Goal: Task Accomplishment & Management: Use online tool/utility

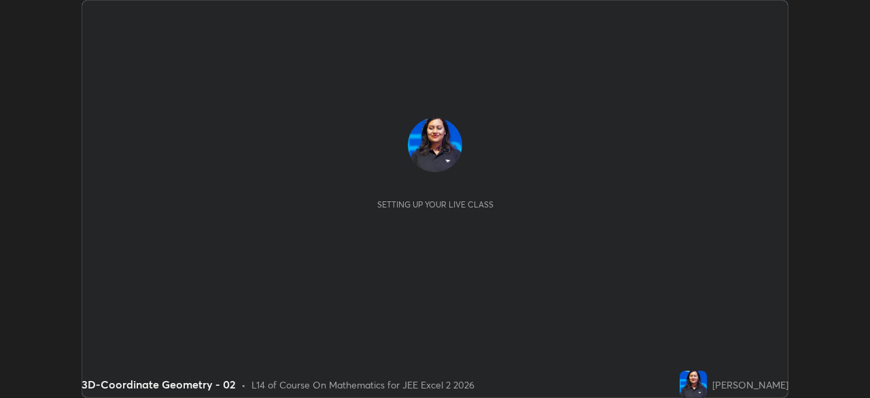
scroll to position [398, 870]
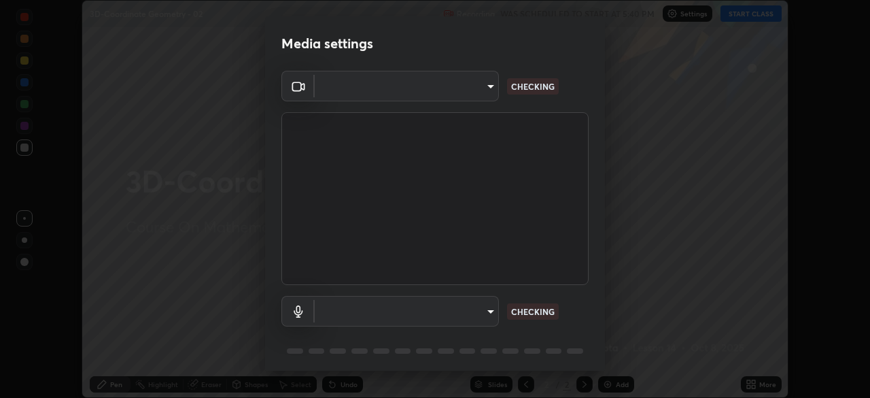
type input "b0e84f93268a6bc6c10e964920e8257ae587a14dfbb6e1f0eed47ef9ac306ae8"
type input "default"
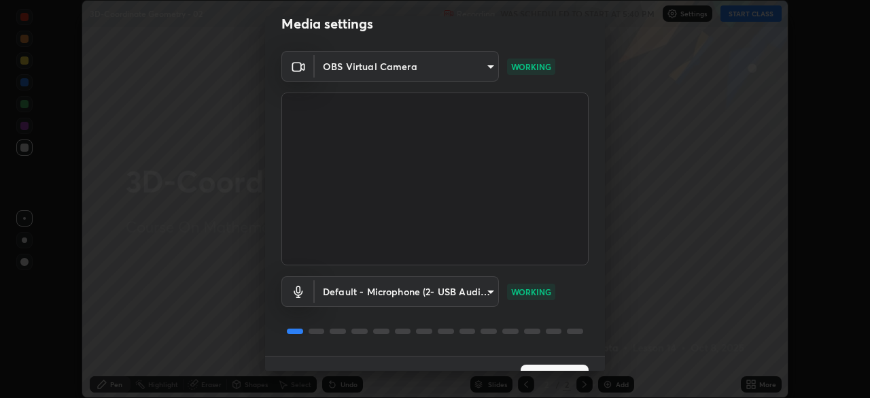
scroll to position [48, 0]
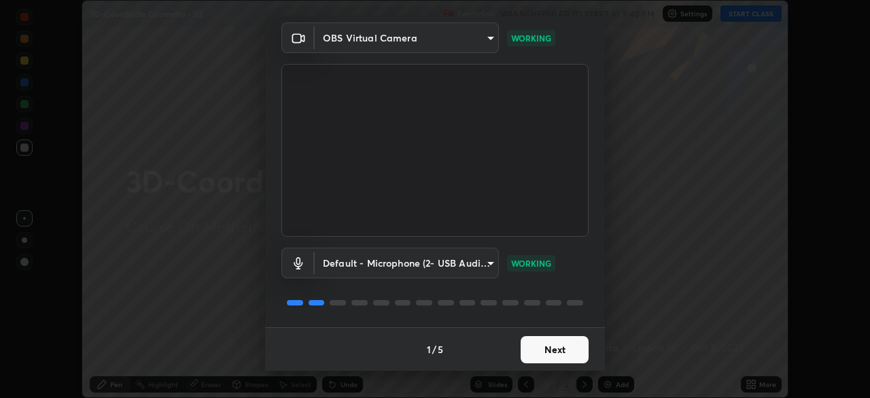
click at [568, 351] on button "Next" at bounding box center [555, 349] width 68 height 27
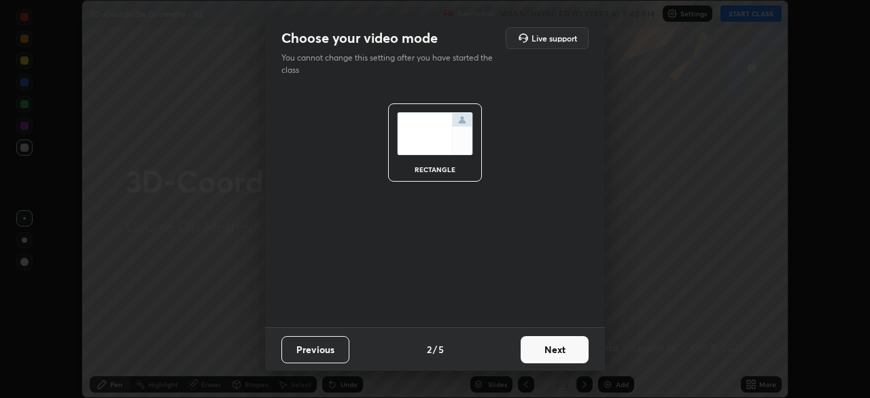
scroll to position [0, 0]
click at [566, 353] on button "Next" at bounding box center [555, 349] width 68 height 27
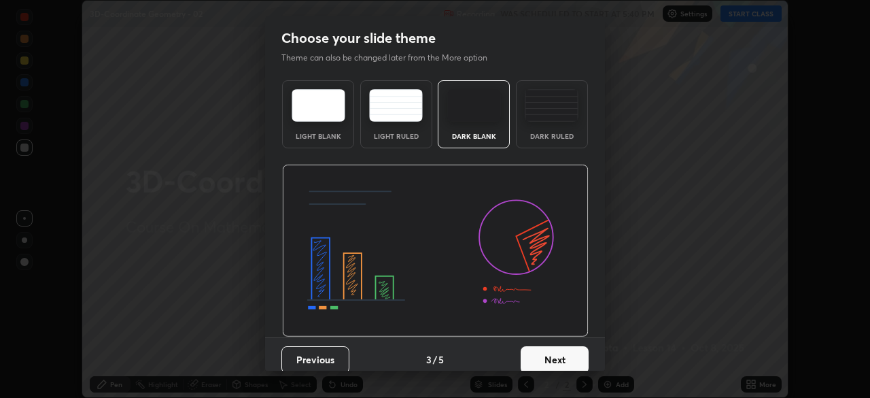
click at [564, 352] on button "Next" at bounding box center [555, 359] width 68 height 27
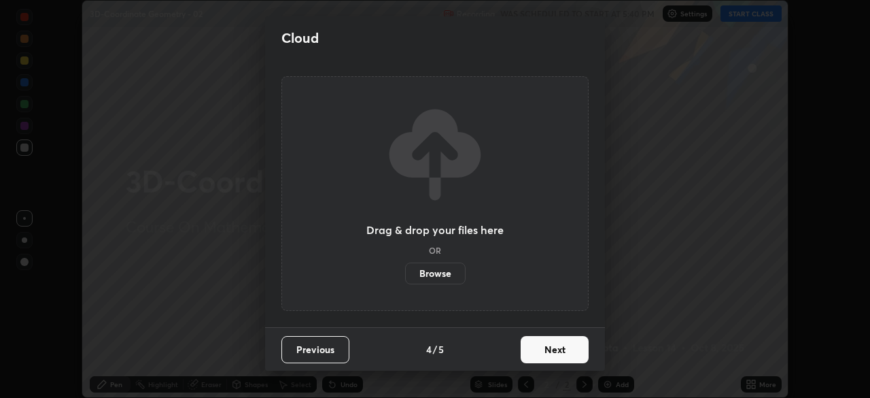
click at [563, 352] on button "Next" at bounding box center [555, 349] width 68 height 27
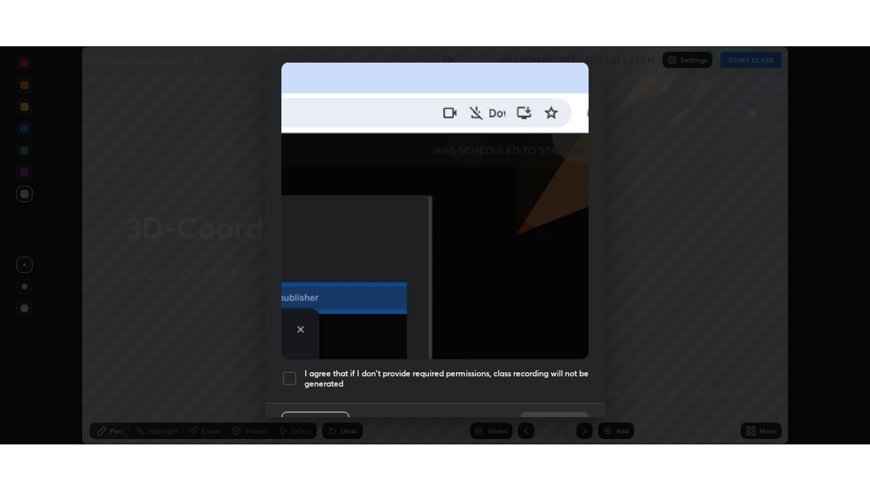
scroll to position [326, 0]
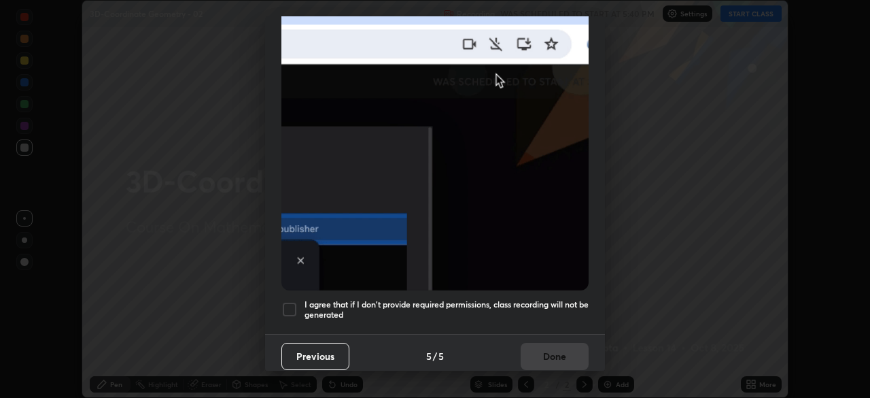
click at [560, 299] on h5 "I agree that if I don't provide required permissions, class recording will not …" at bounding box center [447, 309] width 284 height 21
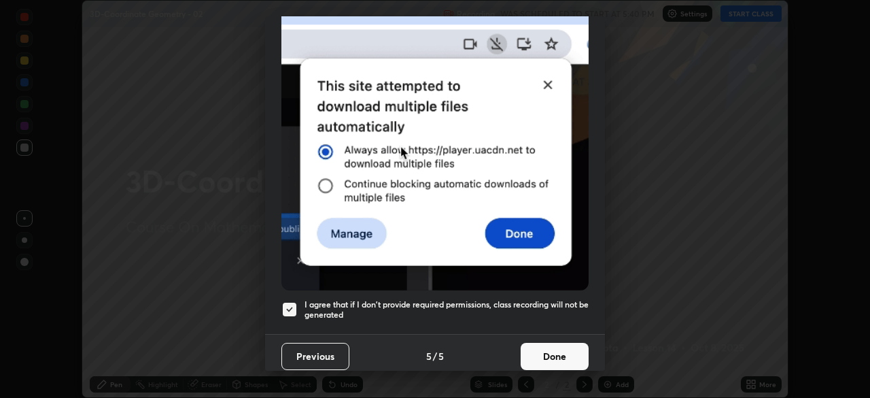
click at [552, 351] on button "Done" at bounding box center [555, 356] width 68 height 27
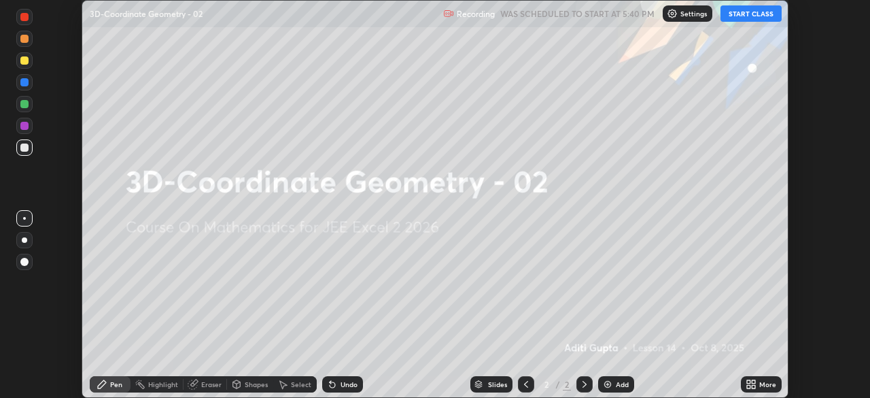
click at [745, 19] on button "START CLASS" at bounding box center [751, 13] width 61 height 16
click at [749, 381] on icon at bounding box center [748, 381] width 3 height 3
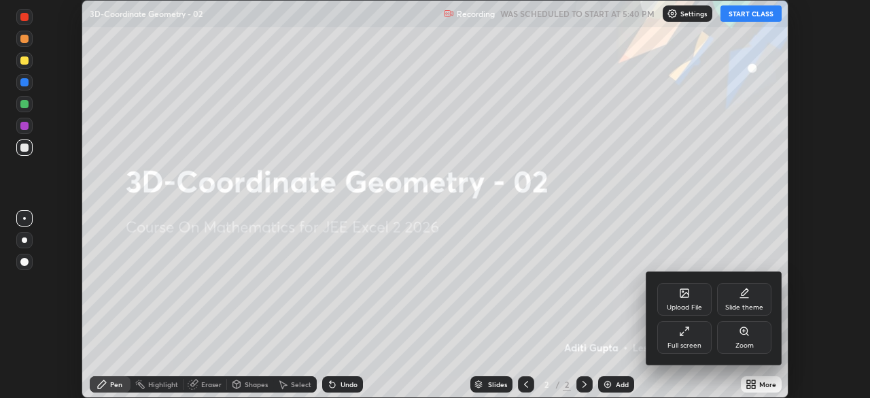
click at [682, 333] on icon at bounding box center [682, 333] width 3 height 3
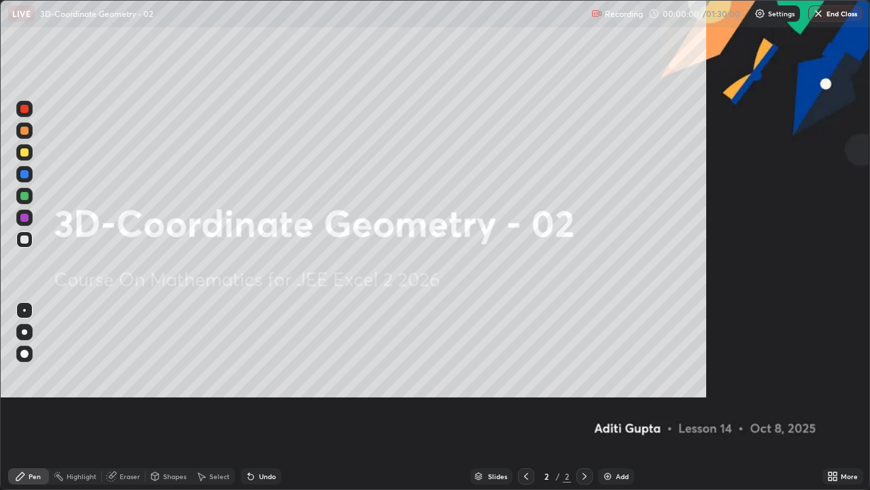
scroll to position [490, 870]
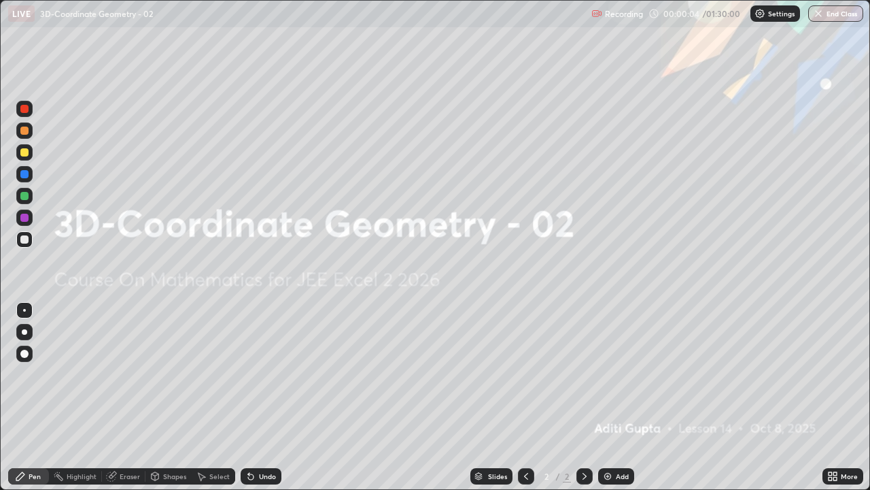
click at [609, 397] on img at bounding box center [607, 476] width 11 height 11
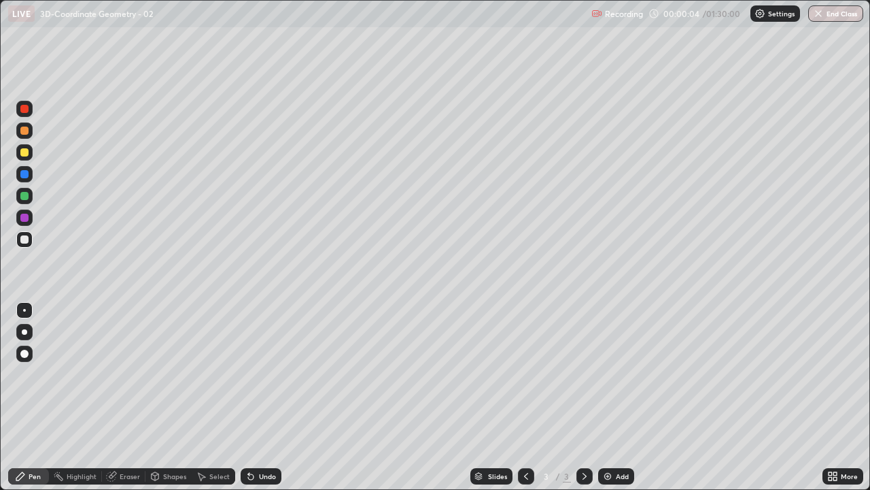
click at [609, 397] on img at bounding box center [607, 476] width 11 height 11
click at [610, 397] on div "Add" at bounding box center [616, 476] width 36 height 16
click at [611, 397] on img at bounding box center [607, 476] width 11 height 11
click at [612, 397] on div "Add" at bounding box center [616, 476] width 36 height 16
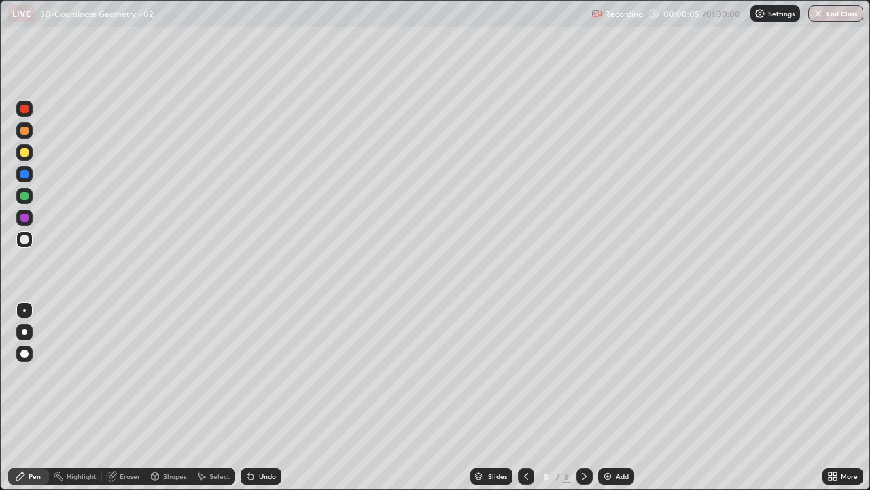
click at [613, 397] on div "Add" at bounding box center [616, 476] width 36 height 16
click at [617, 397] on div "Add" at bounding box center [622, 476] width 13 height 7
click at [618, 397] on div "Add" at bounding box center [622, 476] width 13 height 7
click at [617, 397] on div "Add" at bounding box center [622, 476] width 13 height 7
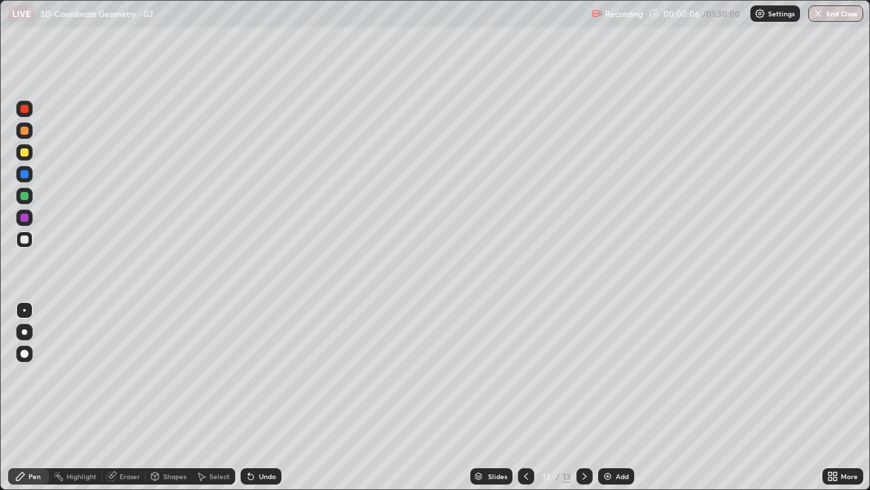
click at [614, 397] on div "Add" at bounding box center [616, 476] width 36 height 16
click at [616, 397] on div "Add" at bounding box center [622, 476] width 13 height 7
click at [617, 397] on div "Add" at bounding box center [622, 476] width 13 height 7
click at [494, 397] on div "Slides" at bounding box center [497, 476] width 19 height 7
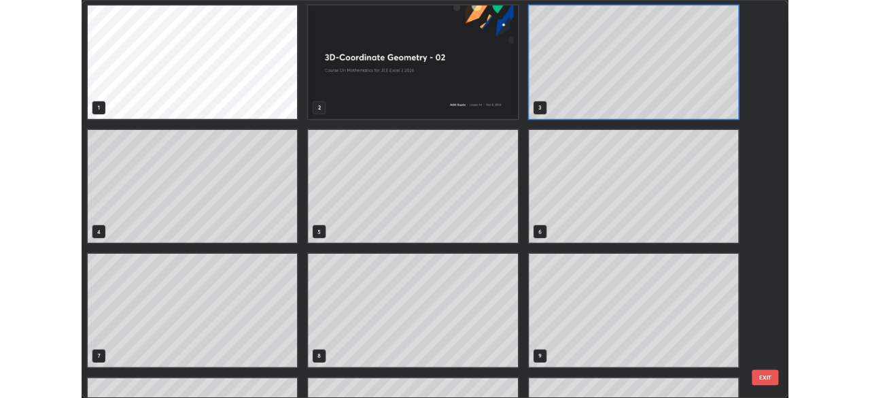
scroll to position [0, 0]
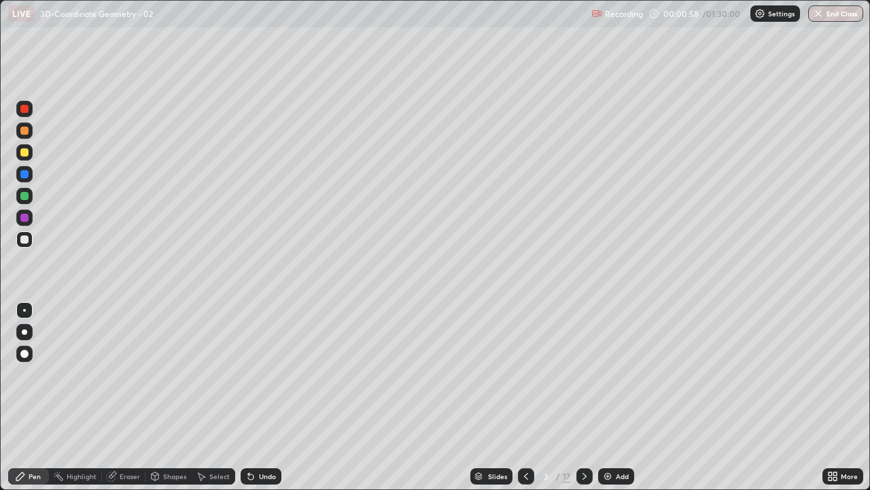
click at [31, 137] on div at bounding box center [24, 130] width 16 height 16
click at [26, 242] on div at bounding box center [24, 239] width 8 height 8
click at [248, 397] on icon at bounding box center [248, 473] width 1 height 1
click at [264, 397] on div "Undo" at bounding box center [267, 476] width 17 height 7
click at [581, 397] on icon at bounding box center [584, 476] width 11 height 11
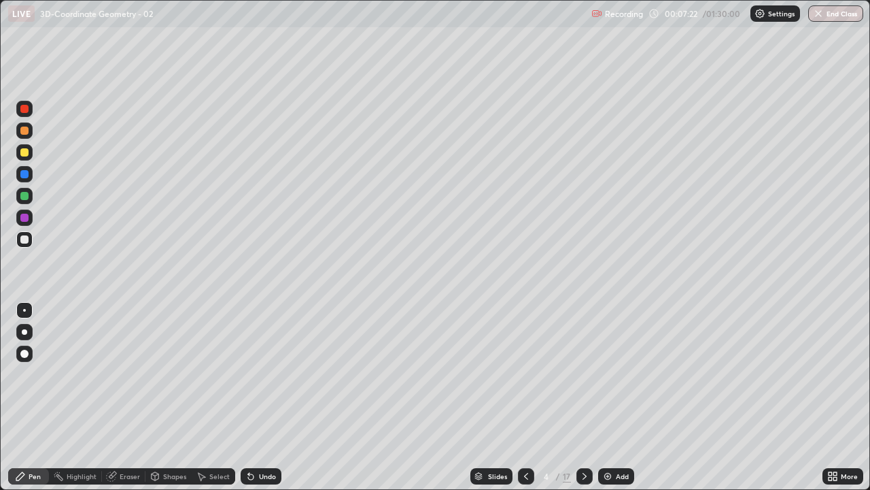
click at [28, 137] on div at bounding box center [24, 130] width 16 height 16
click at [828, 397] on icon at bounding box center [832, 476] width 11 height 11
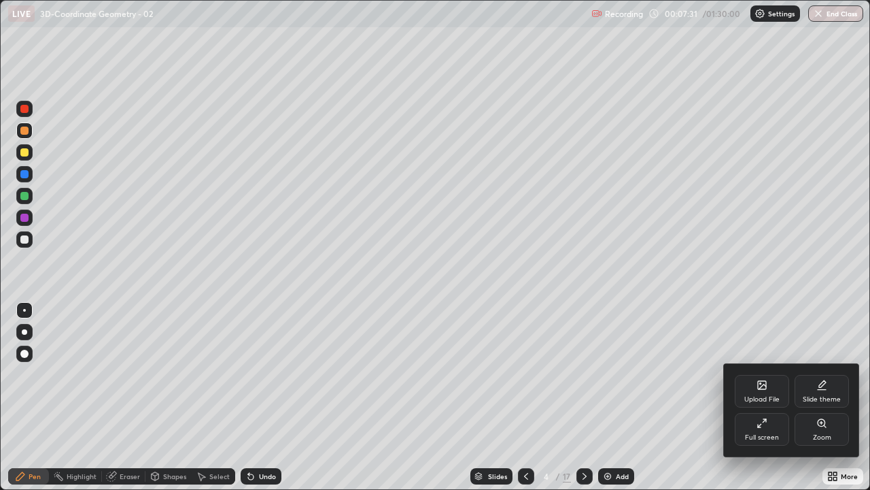
click at [759, 397] on div "Full screen" at bounding box center [762, 437] width 34 height 7
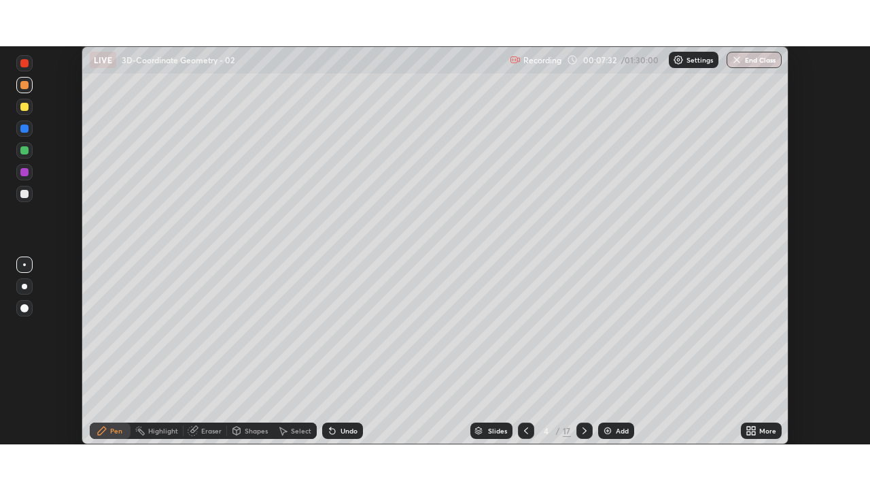
scroll to position [67594, 67121]
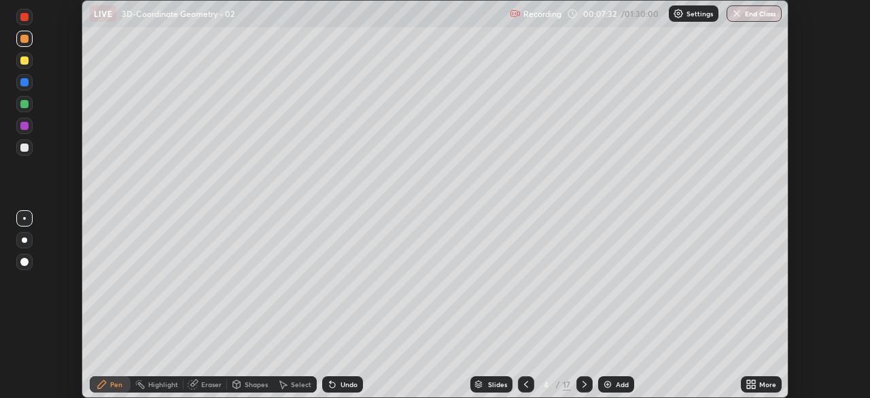
click at [761, 385] on div "More" at bounding box center [767, 384] width 17 height 7
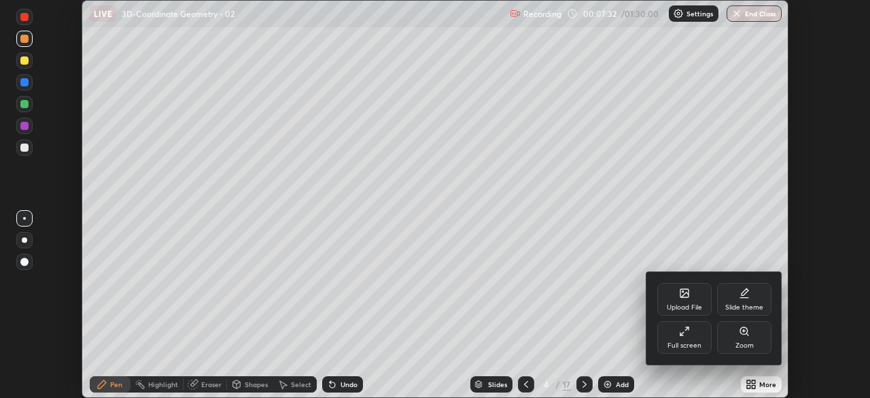
click at [702, 346] on div "Full screen" at bounding box center [684, 337] width 54 height 33
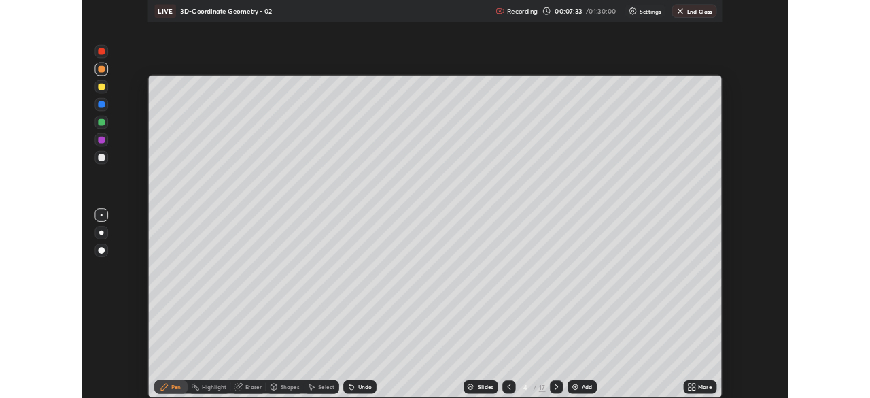
scroll to position [490, 870]
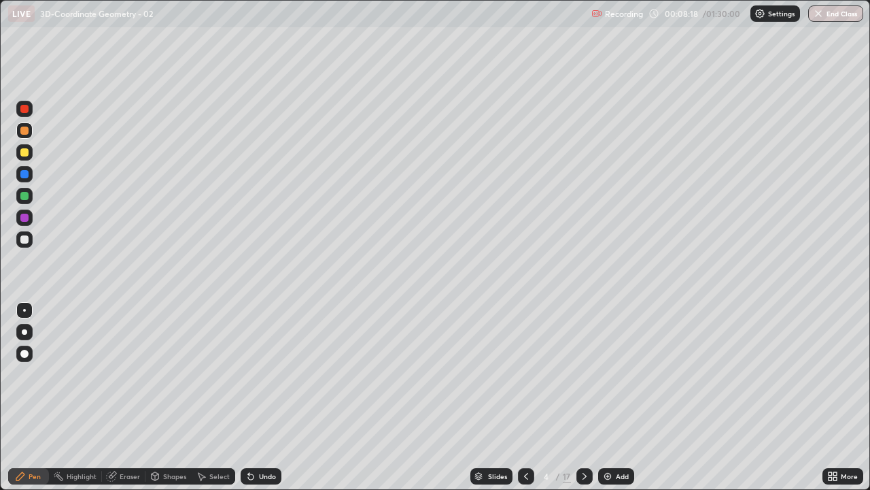
click at [32, 242] on div at bounding box center [24, 239] width 16 height 16
click at [29, 179] on div at bounding box center [24, 174] width 16 height 16
click at [24, 221] on div at bounding box center [24, 217] width 8 height 8
click at [24, 196] on div at bounding box center [24, 196] width 8 height 8
click at [26, 237] on div at bounding box center [24, 239] width 8 height 8
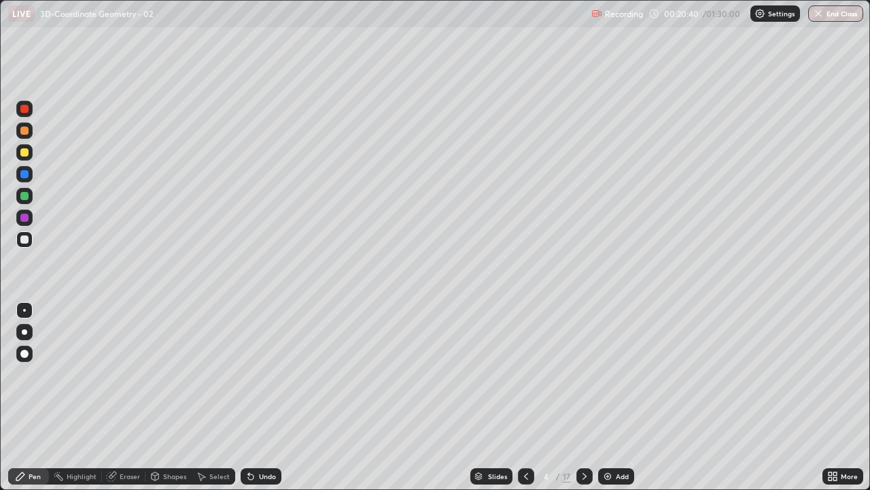
click at [216, 397] on div "Select" at bounding box center [219, 476] width 20 height 7
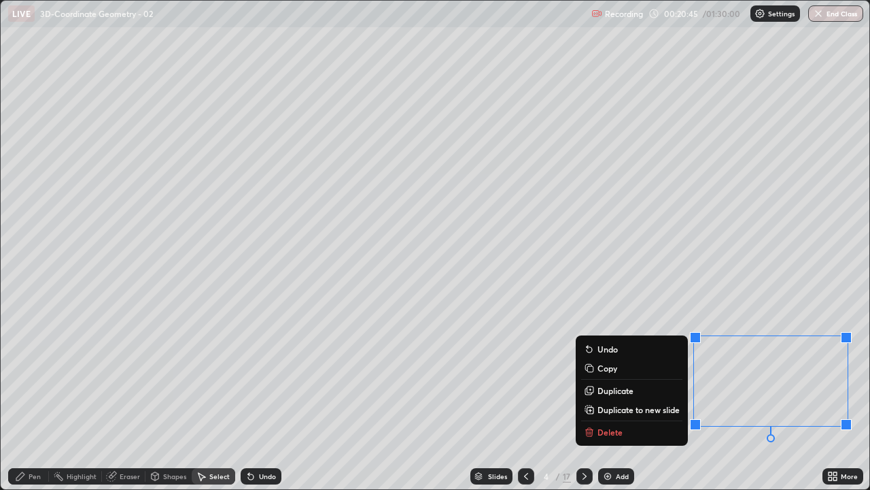
click at [637, 397] on p "Duplicate to new slide" at bounding box center [639, 409] width 82 height 11
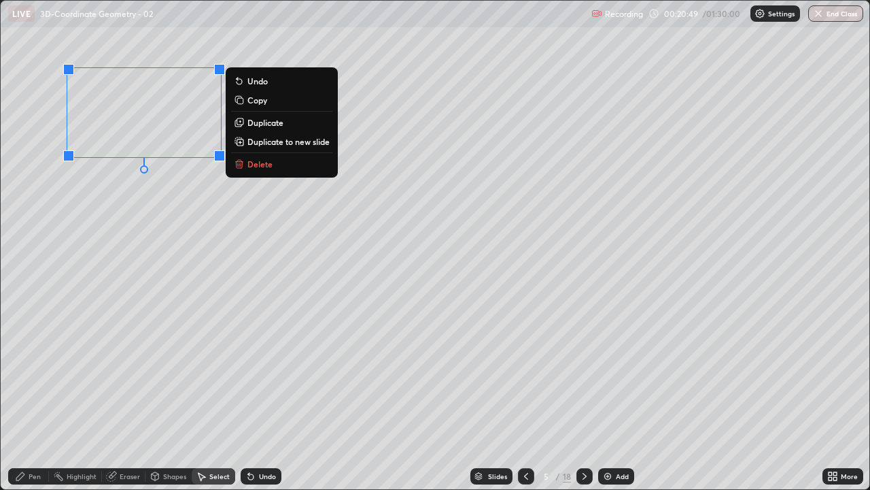
click at [29, 397] on div "Pen" at bounding box center [35, 476] width 12 height 7
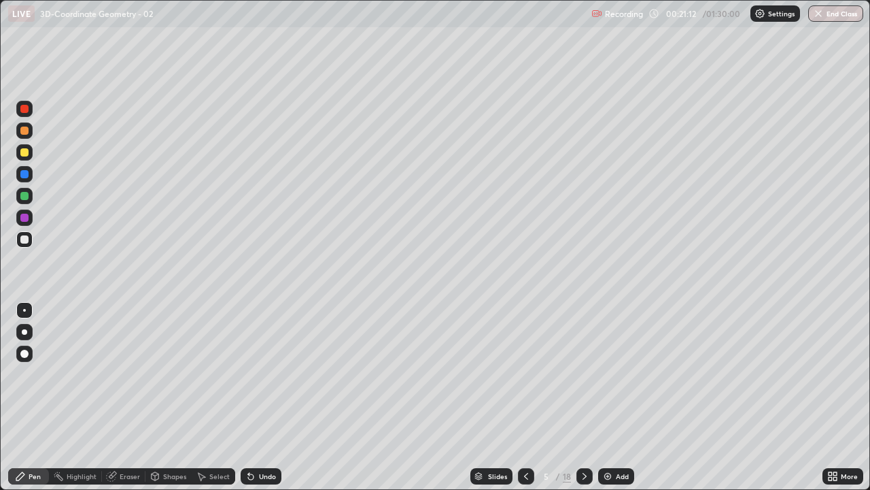
click at [264, 397] on div "Undo" at bounding box center [267, 476] width 17 height 7
click at [583, 397] on div at bounding box center [585, 476] width 16 height 16
click at [29, 216] on div at bounding box center [24, 217] width 16 height 16
click at [25, 157] on div at bounding box center [24, 152] width 16 height 16
click at [24, 196] on div at bounding box center [24, 196] width 8 height 8
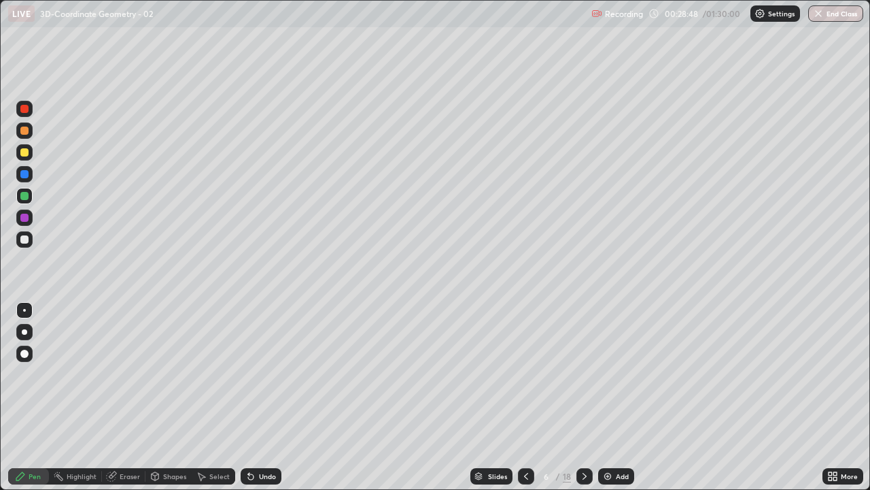
click at [26, 240] on div at bounding box center [24, 239] width 8 height 8
click at [28, 237] on div at bounding box center [24, 239] width 8 height 8
click at [220, 397] on div "Select" at bounding box center [219, 476] width 20 height 7
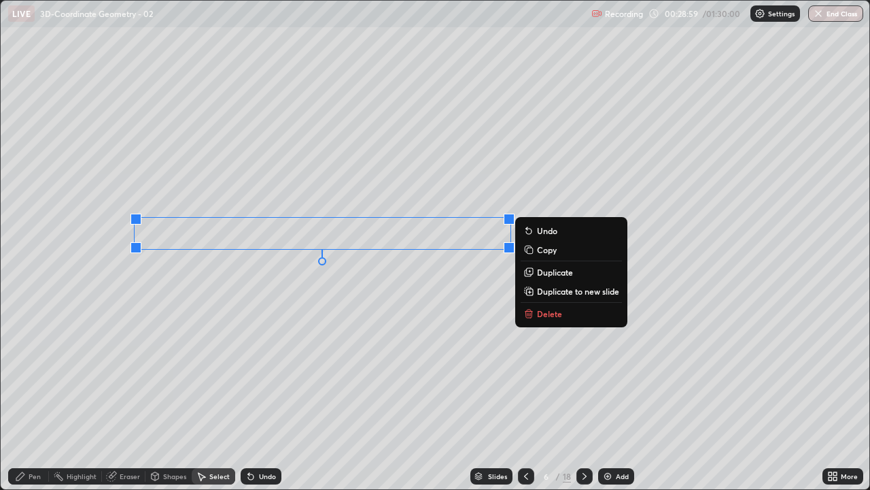
click at [543, 275] on p "Duplicate" at bounding box center [555, 272] width 36 height 11
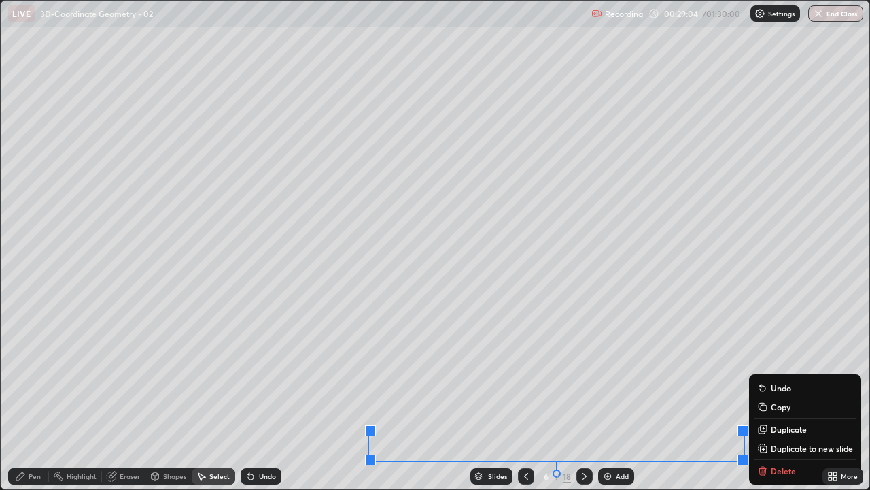
click at [195, 397] on div "0 ° Undo Copy Duplicate Duplicate to new slide Delete" at bounding box center [435, 245] width 869 height 488
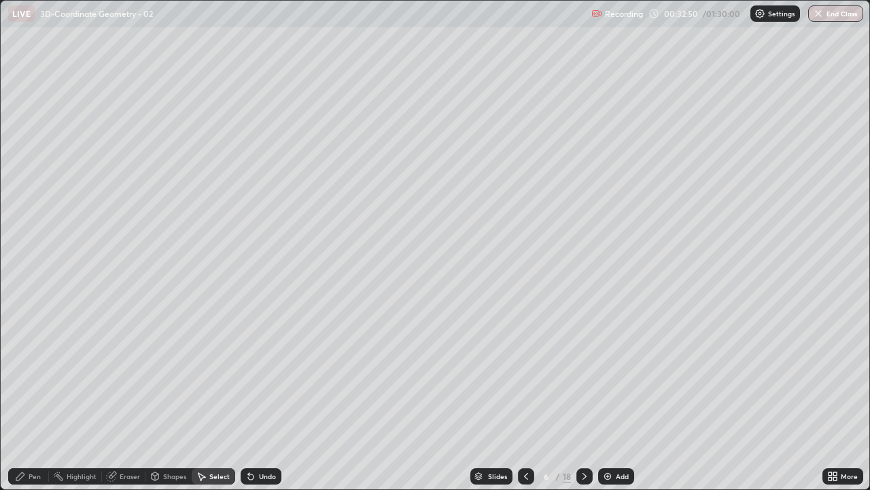
click at [587, 397] on icon at bounding box center [584, 476] width 11 height 11
click at [40, 397] on div "Pen" at bounding box center [35, 476] width 12 height 7
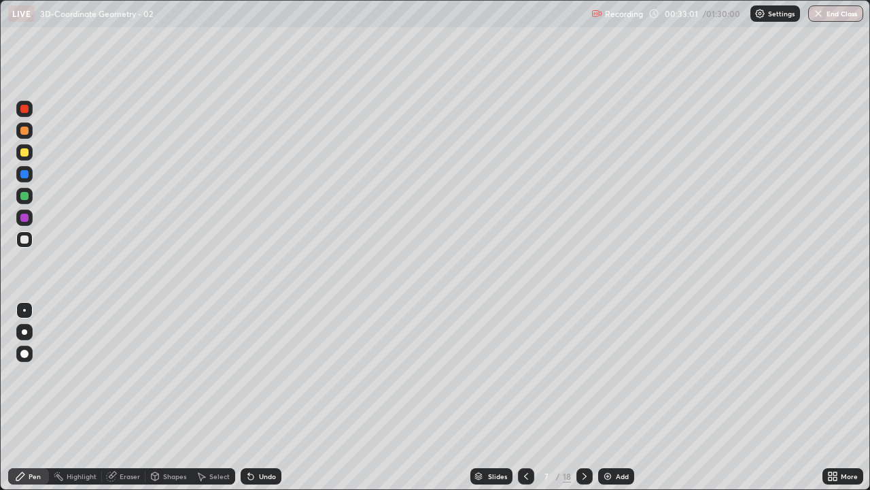
click at [832, 397] on icon at bounding box center [830, 473] width 3 height 3
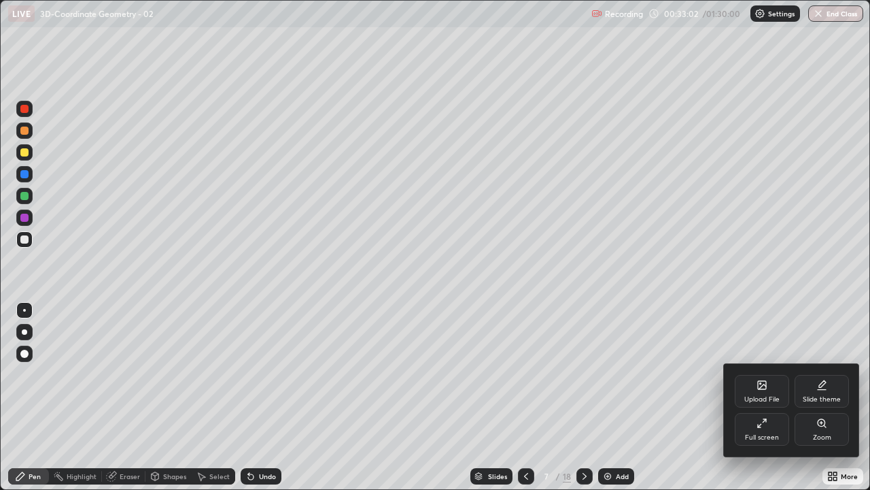
click at [768, 397] on div "Full screen" at bounding box center [762, 437] width 34 height 7
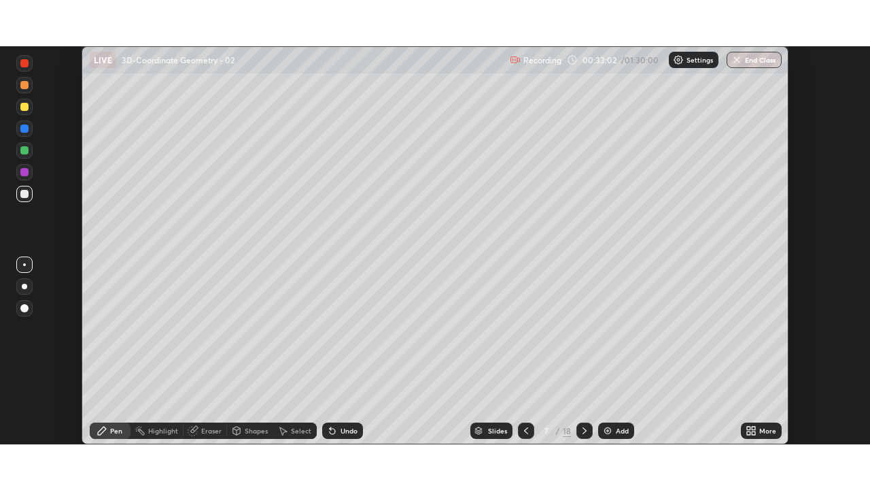
scroll to position [67594, 67121]
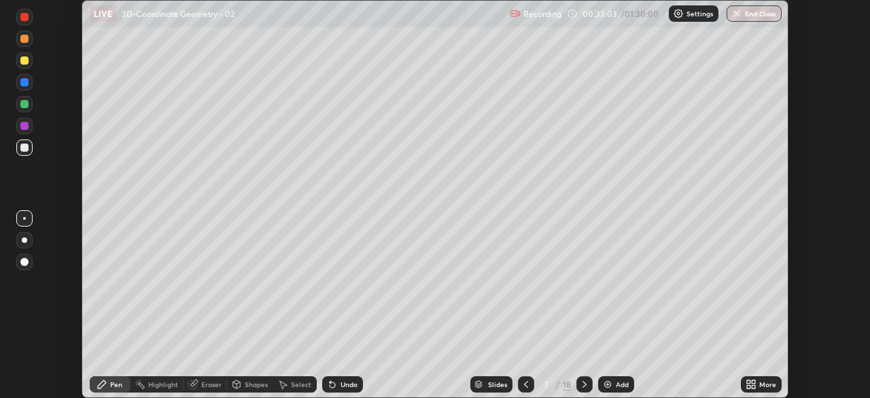
click at [762, 386] on div "More" at bounding box center [767, 384] width 17 height 7
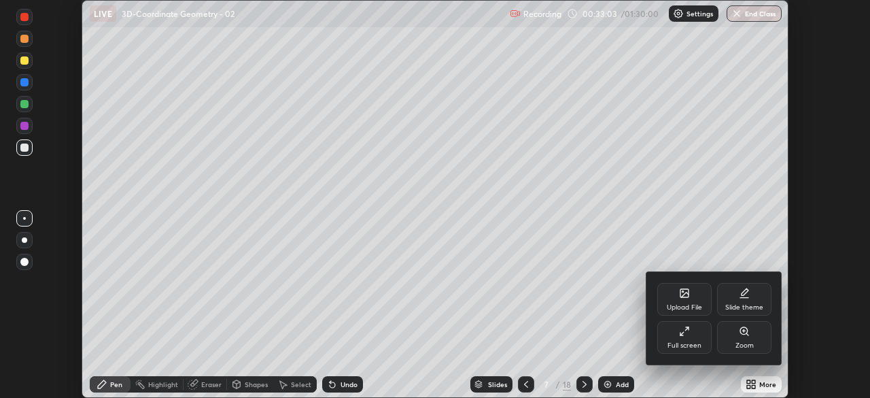
click at [698, 343] on div "Full screen" at bounding box center [685, 345] width 34 height 7
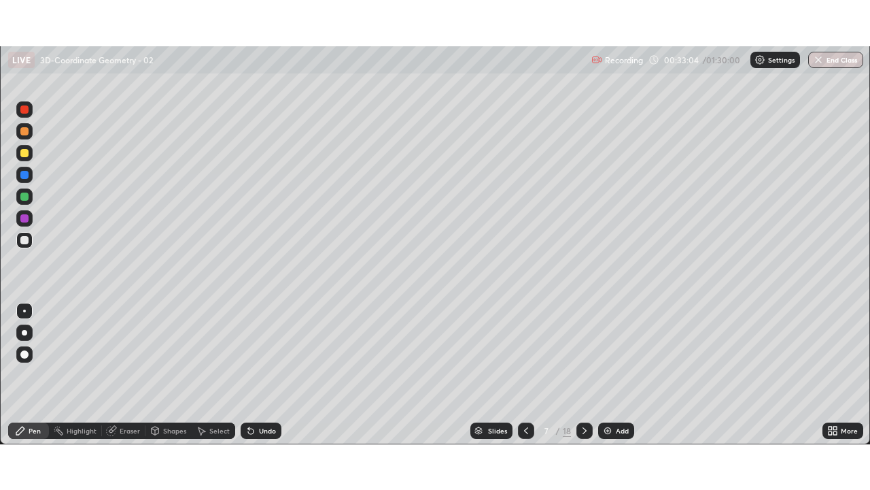
scroll to position [490, 870]
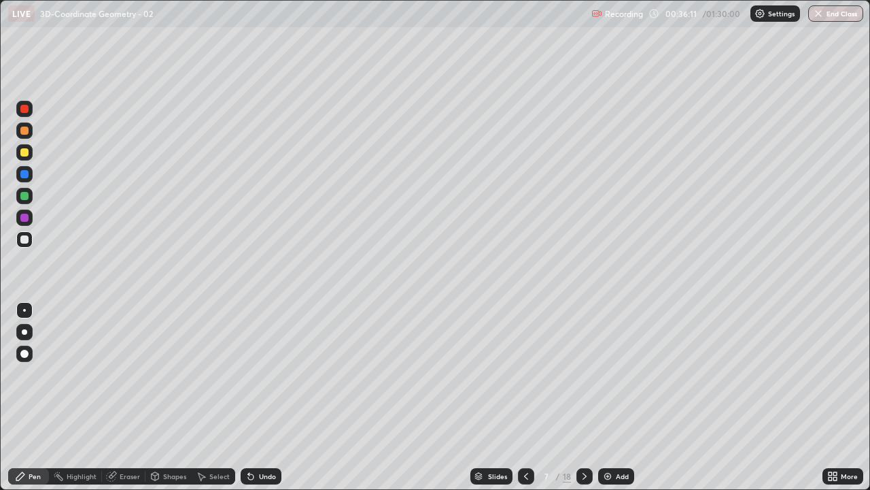
click at [583, 397] on icon at bounding box center [584, 476] width 11 height 11
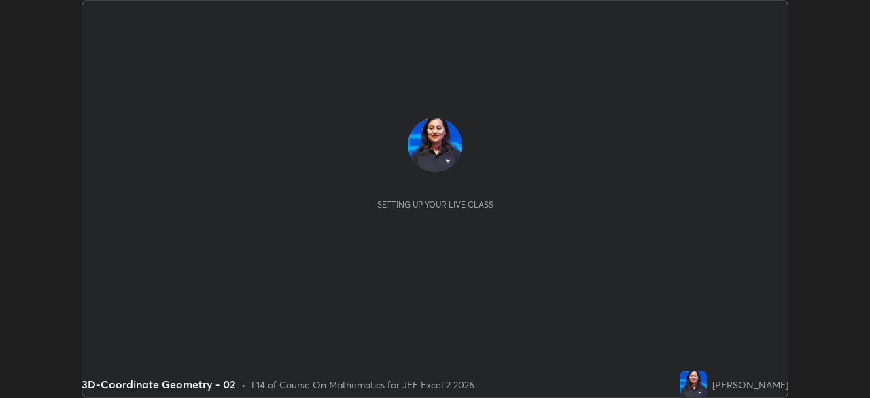
scroll to position [398, 870]
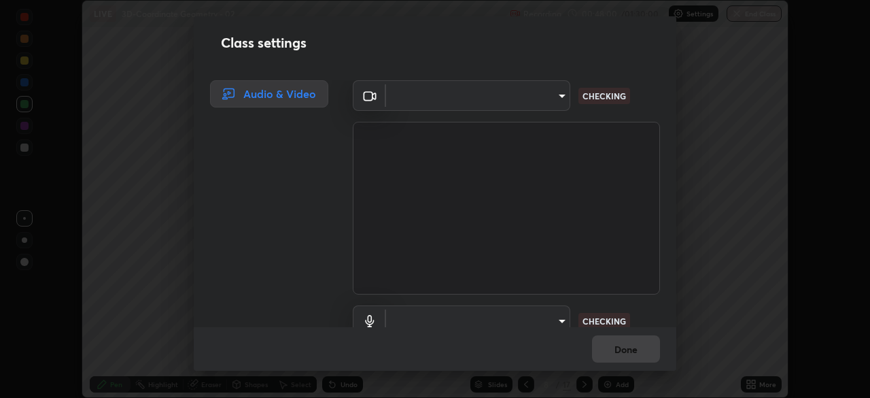
click at [748, 388] on div "Class settings Audio & Video ​ CHECKING ​ CHECKING Done" at bounding box center [435, 199] width 870 height 398
type input "b0e84f93268a6bc6c10e964920e8257ae587a14dfbb6e1f0eed47ef9ac306ae8"
type input "default"
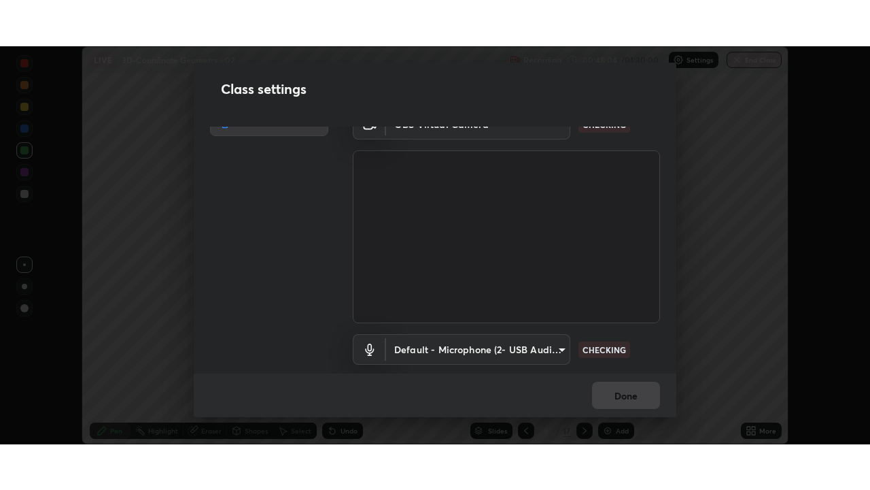
scroll to position [62, 0]
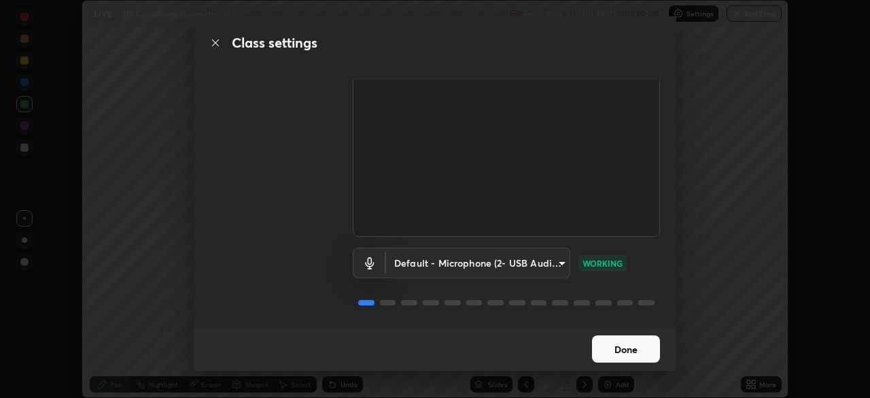
click at [598, 352] on button "Done" at bounding box center [626, 348] width 68 height 27
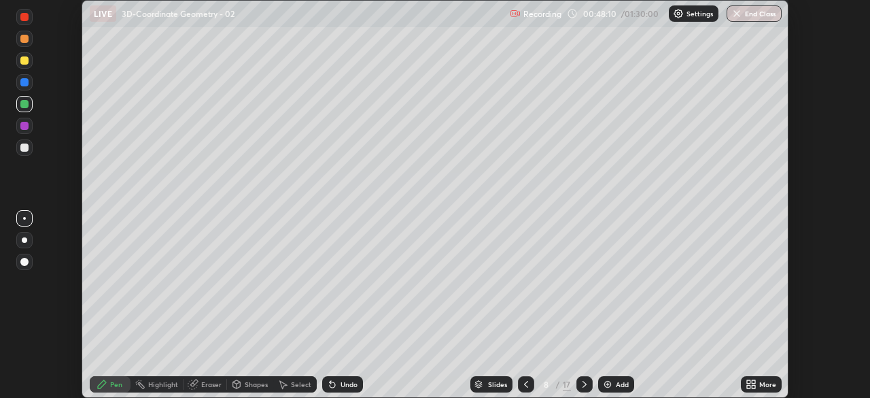
click at [749, 381] on icon at bounding box center [748, 381] width 3 height 3
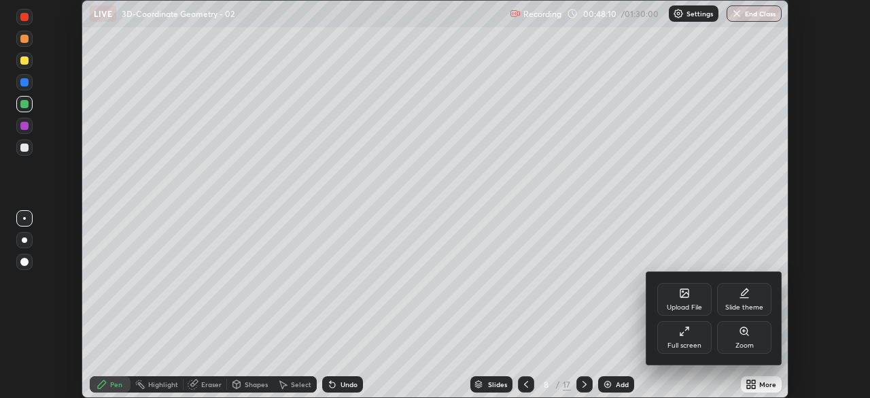
click at [683, 338] on div "Full screen" at bounding box center [684, 337] width 54 height 33
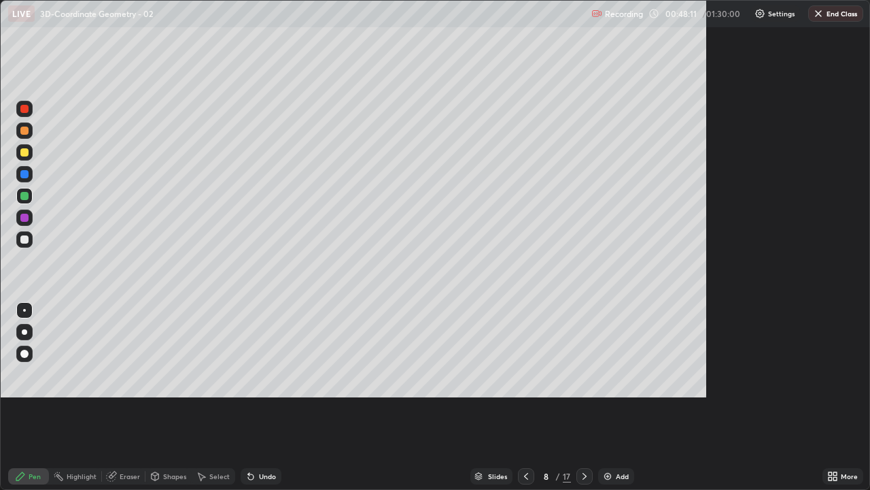
scroll to position [490, 870]
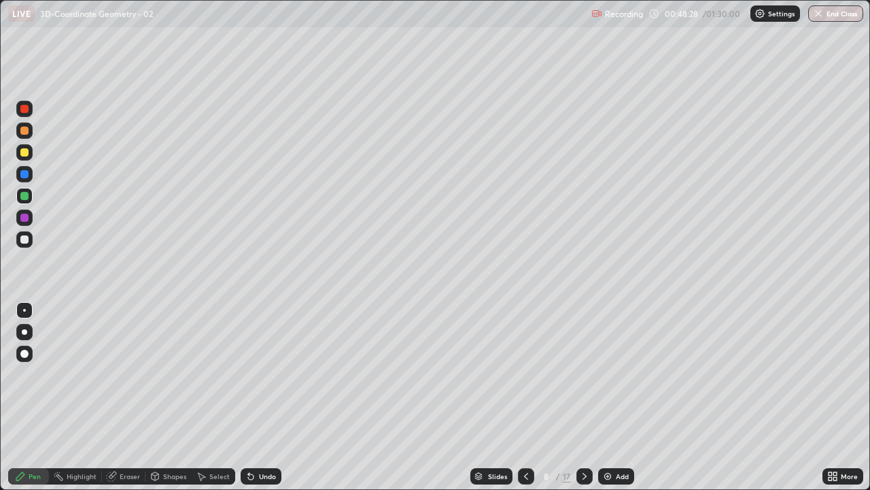
click at [22, 241] on div at bounding box center [24, 239] width 8 height 8
click at [248, 397] on icon at bounding box center [248, 473] width 1 height 1
click at [268, 397] on div "Undo" at bounding box center [267, 476] width 17 height 7
click at [268, 397] on div "Undo" at bounding box center [261, 476] width 41 height 16
click at [265, 397] on div "Undo" at bounding box center [267, 476] width 17 height 7
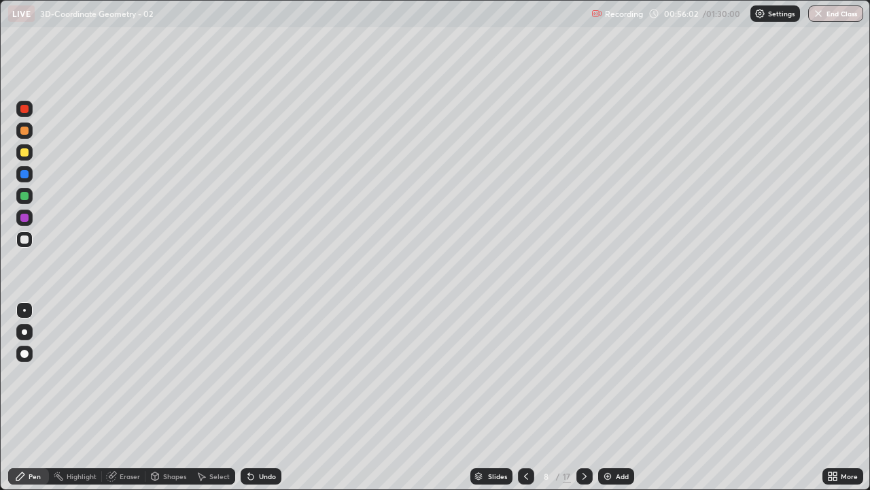
click at [218, 397] on div "Select" at bounding box center [219, 476] width 20 height 7
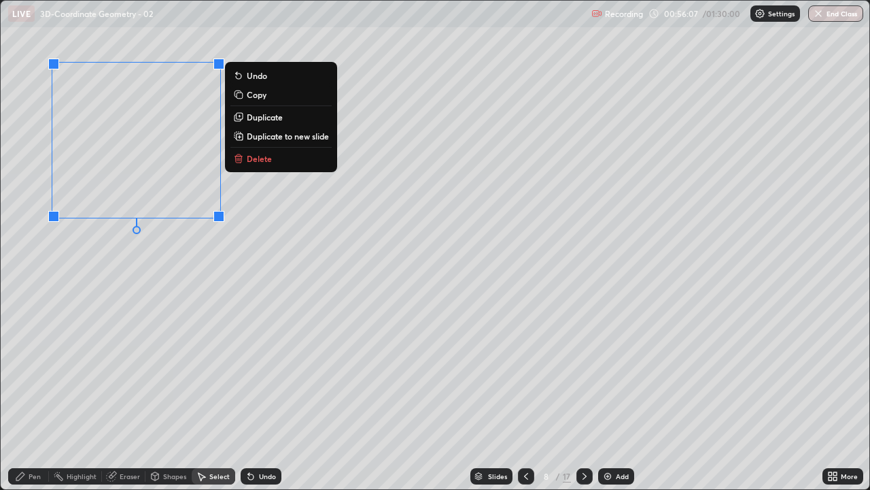
click at [292, 138] on p "Duplicate to new slide" at bounding box center [288, 136] width 82 height 11
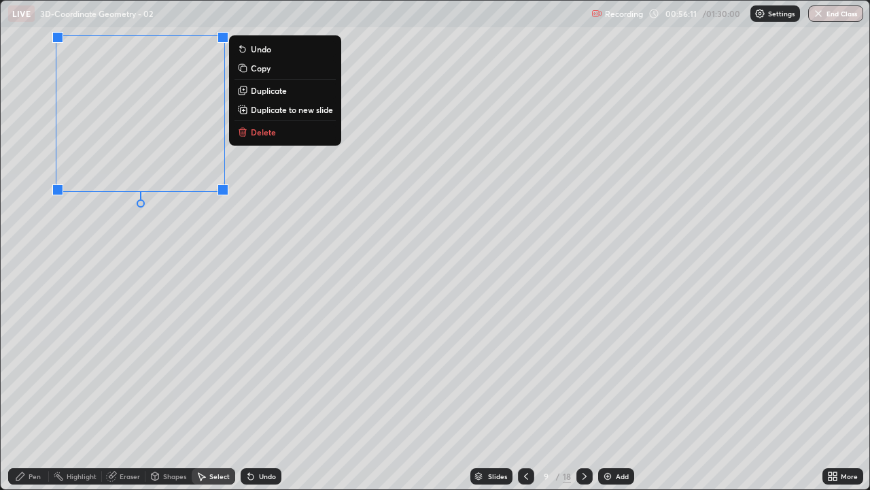
click at [37, 397] on div "Pen" at bounding box center [35, 476] width 12 height 7
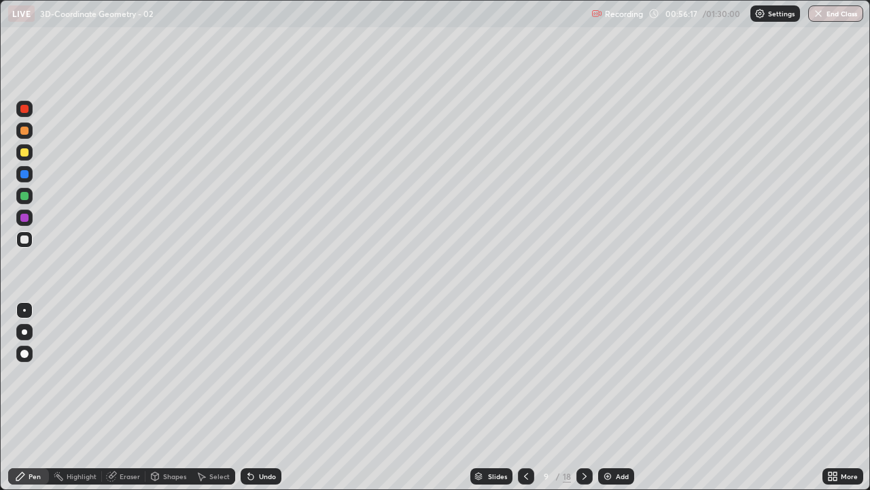
click at [268, 397] on div "Undo" at bounding box center [267, 476] width 17 height 7
click at [269, 397] on div "Undo" at bounding box center [261, 476] width 41 height 16
click at [264, 397] on div "Undo" at bounding box center [261, 476] width 41 height 16
click at [266, 397] on div "Undo" at bounding box center [261, 476] width 41 height 16
click at [264, 397] on div "Undo" at bounding box center [261, 476] width 41 height 16
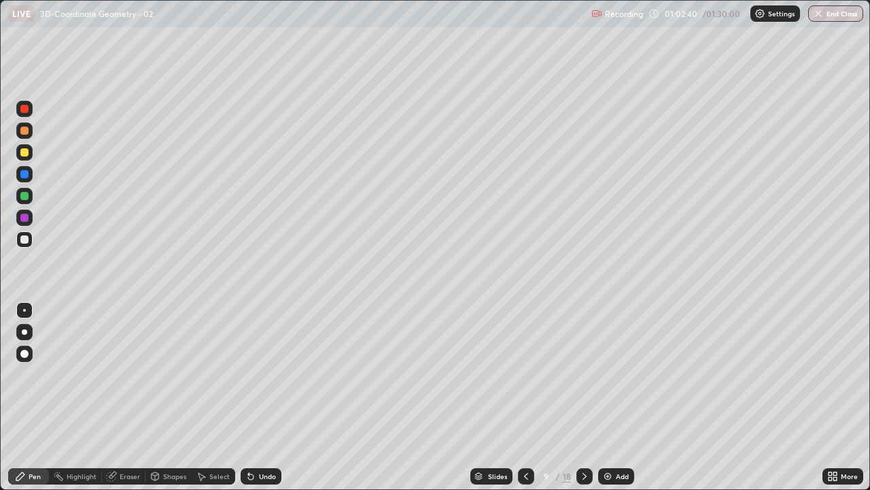
click at [532, 397] on div at bounding box center [526, 476] width 16 height 16
click at [583, 397] on icon at bounding box center [584, 476] width 11 height 11
click at [25, 152] on div at bounding box center [24, 152] width 8 height 8
click at [26, 221] on div at bounding box center [24, 217] width 8 height 8
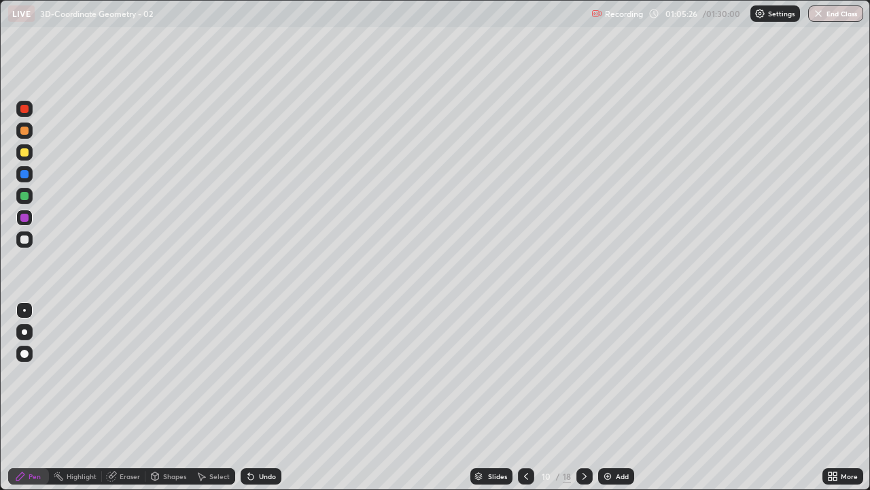
click at [25, 199] on div at bounding box center [24, 196] width 8 height 8
click at [25, 177] on div at bounding box center [24, 174] width 8 height 8
click at [266, 397] on div "Undo" at bounding box center [267, 476] width 17 height 7
click at [23, 240] on div at bounding box center [24, 239] width 8 height 8
click at [23, 116] on div at bounding box center [24, 109] width 16 height 16
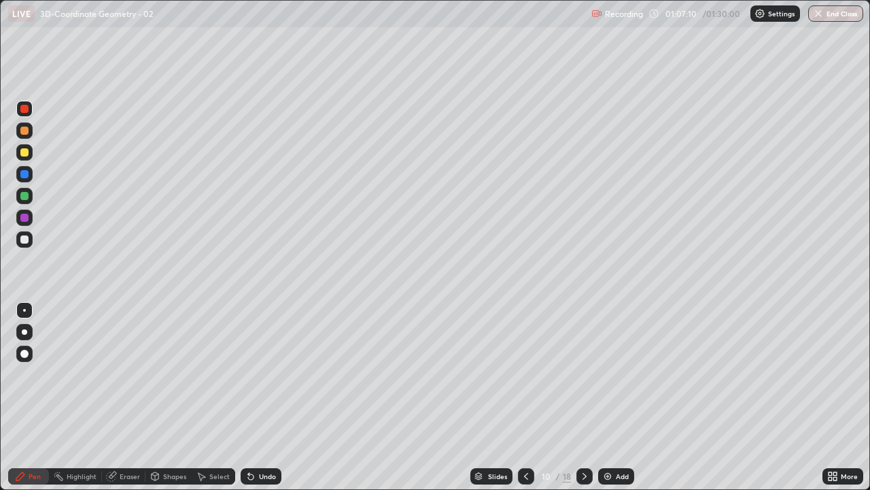
click at [23, 180] on div at bounding box center [24, 174] width 16 height 16
click at [583, 397] on icon at bounding box center [584, 476] width 11 height 11
click at [26, 241] on div at bounding box center [24, 239] width 8 height 8
click at [583, 397] on icon at bounding box center [585, 476] width 4 height 7
click at [29, 158] on div at bounding box center [24, 152] width 16 height 16
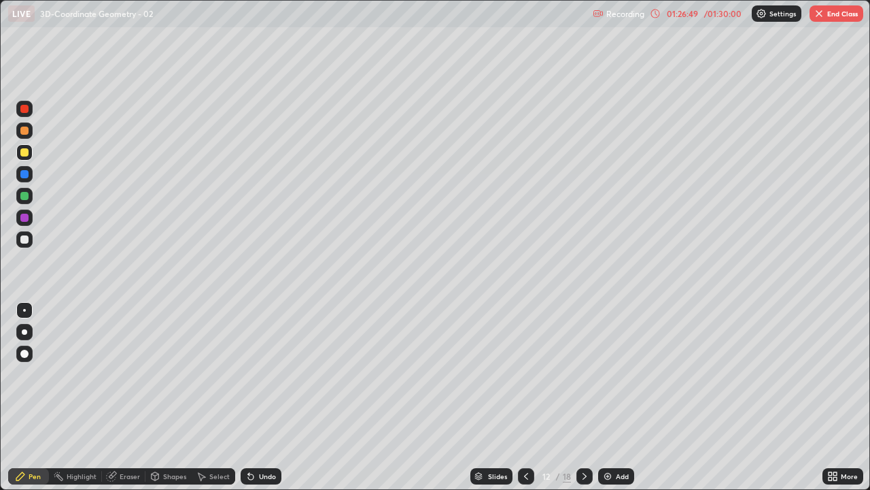
click at [265, 397] on div "Undo" at bounding box center [261, 476] width 41 height 16
click at [267, 397] on div "Undo" at bounding box center [261, 476] width 41 height 16
click at [271, 397] on div "Undo" at bounding box center [258, 475] width 46 height 27
click at [274, 397] on div "Undo" at bounding box center [258, 475] width 46 height 27
click at [273, 397] on div "Undo" at bounding box center [261, 476] width 41 height 16
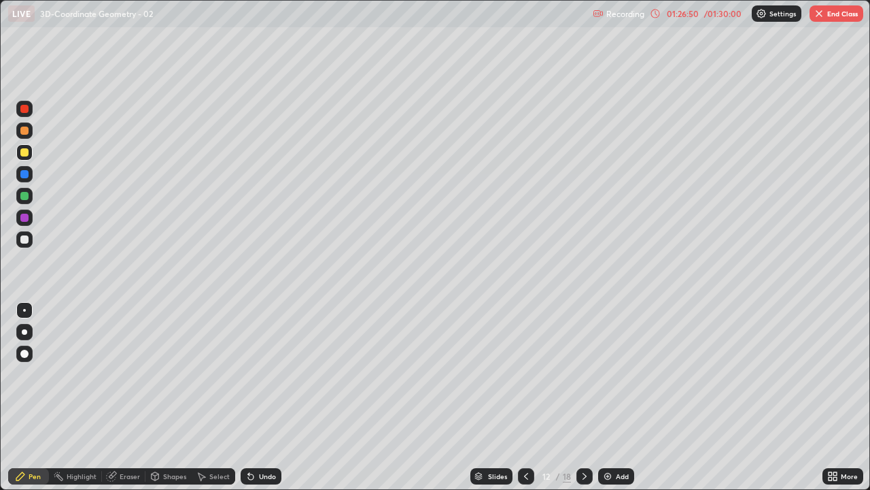
click at [273, 397] on div "Undo" at bounding box center [258, 475] width 46 height 27
click at [270, 397] on div "Undo" at bounding box center [261, 476] width 41 height 16
click at [268, 397] on div "Undo" at bounding box center [261, 476] width 41 height 16
click at [271, 397] on div "Undo" at bounding box center [261, 476] width 41 height 16
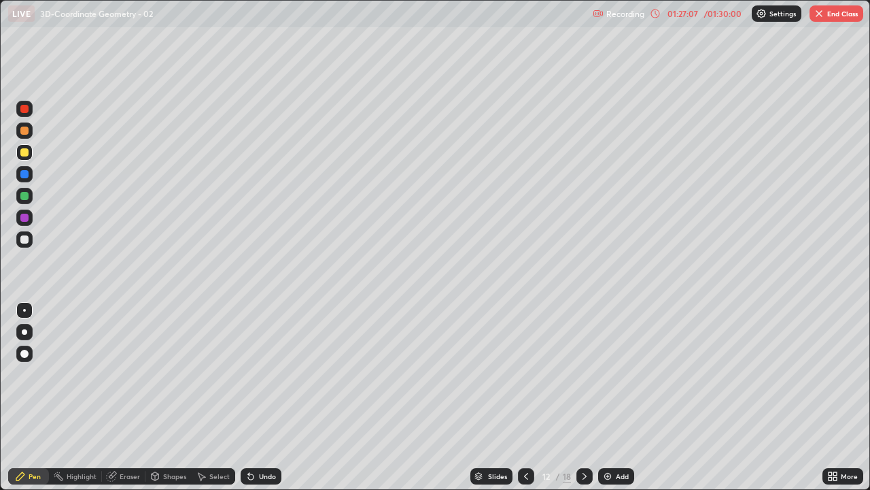
click at [22, 235] on div at bounding box center [24, 239] width 8 height 8
click at [26, 242] on div at bounding box center [24, 239] width 8 height 8
click at [273, 397] on div "Undo" at bounding box center [267, 476] width 17 height 7
click at [271, 397] on div "Undo" at bounding box center [267, 476] width 17 height 7
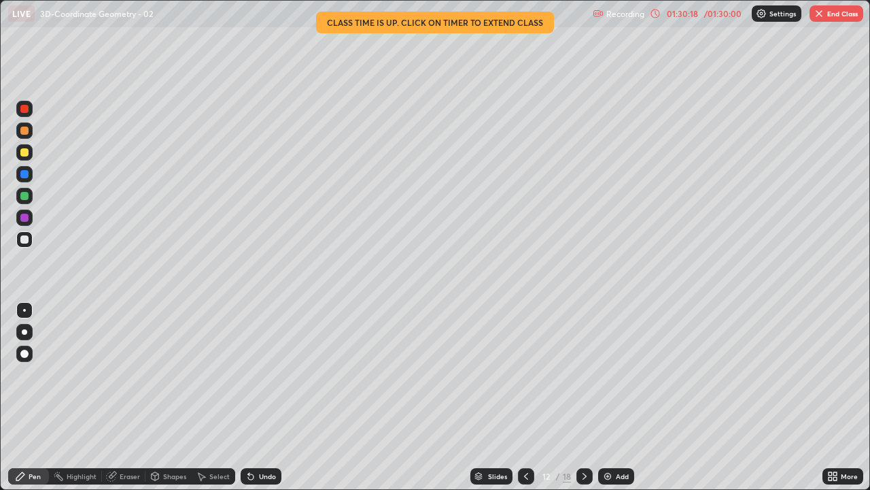
click at [827, 18] on button "End Class" at bounding box center [837, 13] width 54 height 16
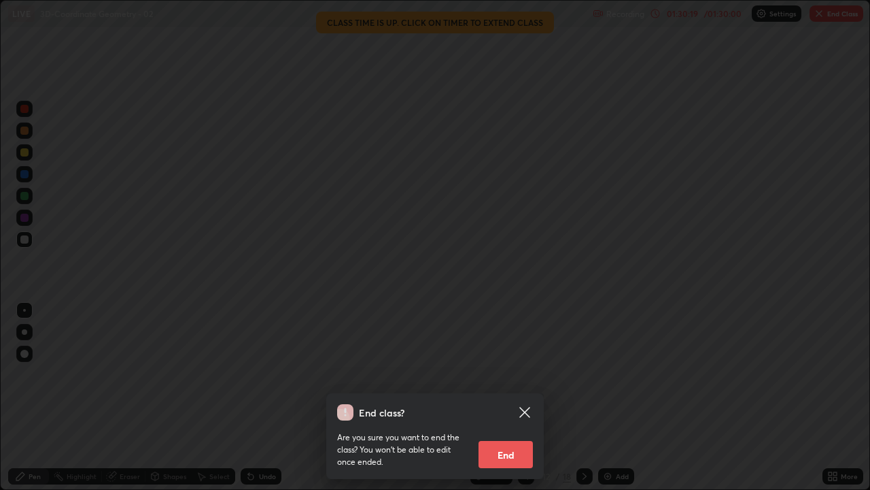
click at [506, 397] on button "End" at bounding box center [506, 454] width 54 height 27
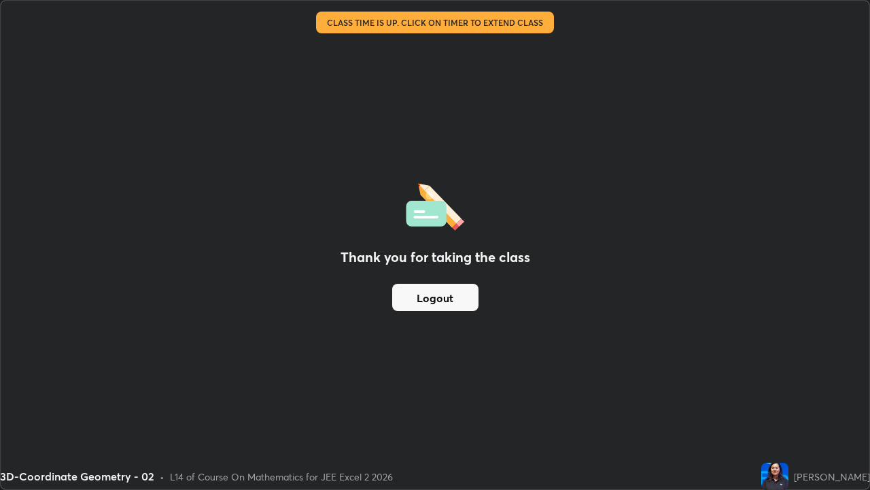
click at [437, 301] on button "Logout" at bounding box center [435, 297] width 86 height 27
click at [431, 298] on button "Logout" at bounding box center [435, 297] width 86 height 27
click at [453, 290] on button "Logout" at bounding box center [435, 297] width 86 height 27
click at [460, 293] on button "Logout" at bounding box center [435, 297] width 86 height 27
click at [451, 299] on button "Logout" at bounding box center [435, 297] width 86 height 27
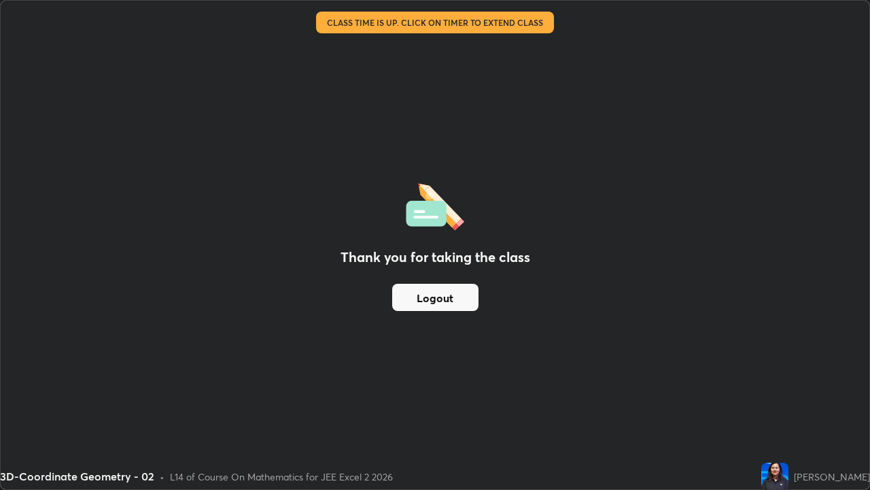
click at [445, 302] on button "Logout" at bounding box center [435, 297] width 86 height 27
click at [439, 303] on button "Logout" at bounding box center [435, 297] width 86 height 27
click at [434, 303] on button "Logout" at bounding box center [435, 297] width 86 height 27
click at [431, 307] on button "Logout" at bounding box center [435, 297] width 86 height 27
click at [432, 301] on button "Logout" at bounding box center [435, 297] width 86 height 27
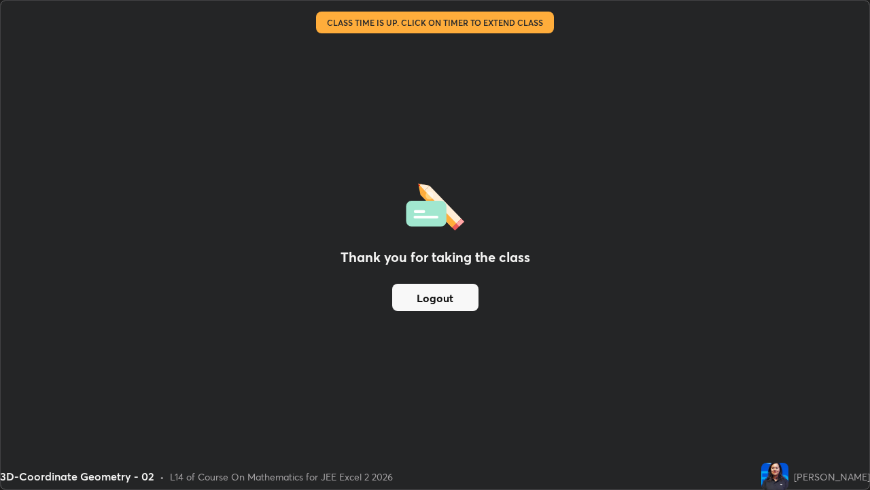
click at [424, 298] on button "Logout" at bounding box center [435, 297] width 86 height 27
click at [715, 181] on div "Thank you for taking the class Logout" at bounding box center [435, 245] width 869 height 488
